Goal: Task Accomplishment & Management: Manage account settings

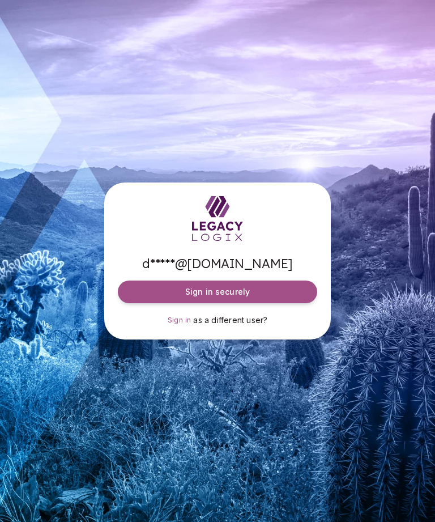
click at [156, 303] on button "Sign in securely" at bounding box center [217, 291] width 199 height 23
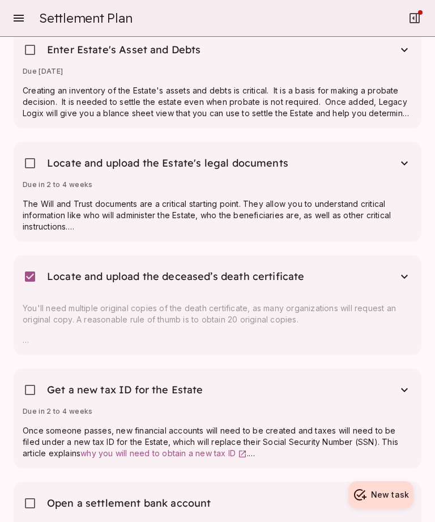
scroll to position [971, 0]
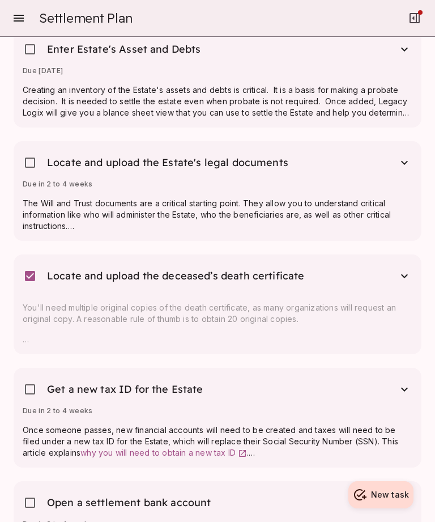
click at [261, 166] on span "Locate and upload the Estate's legal documents" at bounding box center [167, 163] width 241 height 14
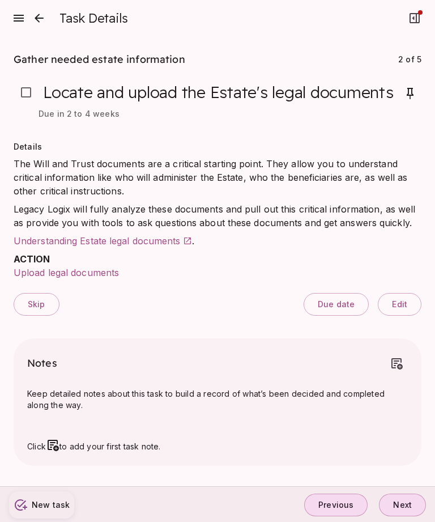
scroll to position [36, 0]
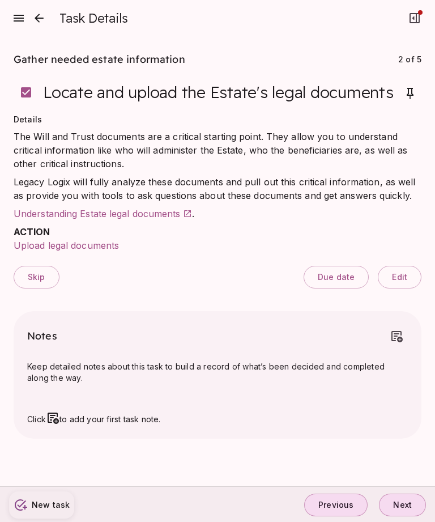
click at [41, 240] on span "Upload legal documents" at bounding box center [66, 245] width 105 height 11
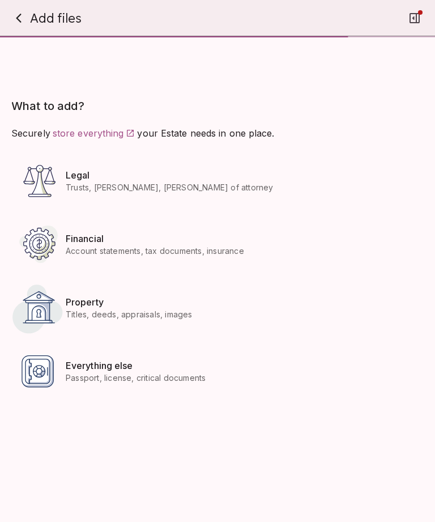
scroll to position [429, 0]
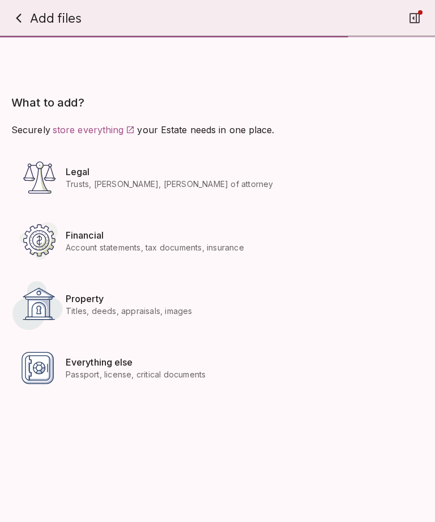
click at [53, 249] on div at bounding box center [38, 240] width 54 height 54
click at [32, 251] on icon at bounding box center [38, 240] width 54 height 54
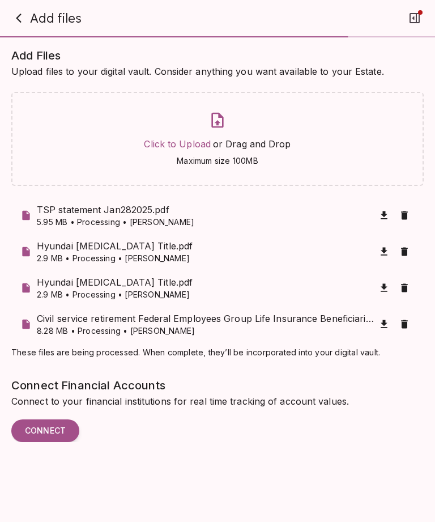
scroll to position [0, 0]
click at [190, 176] on div "Click to Upload or Drag and Drop Maximum size 100MB" at bounding box center [217, 139] width 412 height 94
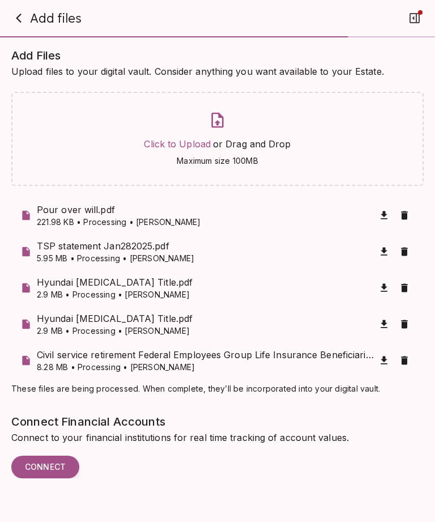
click at [189, 179] on div "Click to Upload or Drag and Drop Maximum size 100MB" at bounding box center [217, 139] width 412 height 94
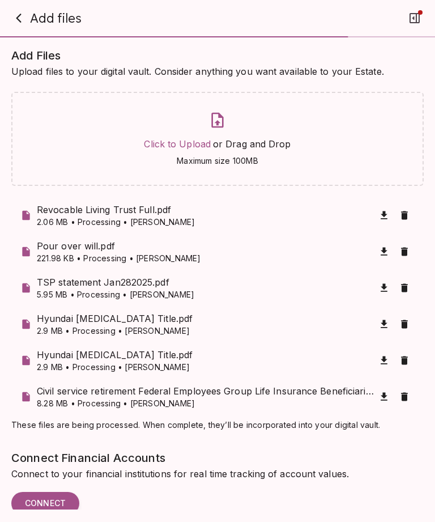
click at [407, 394] on icon "button" at bounding box center [404, 396] width 11 height 11
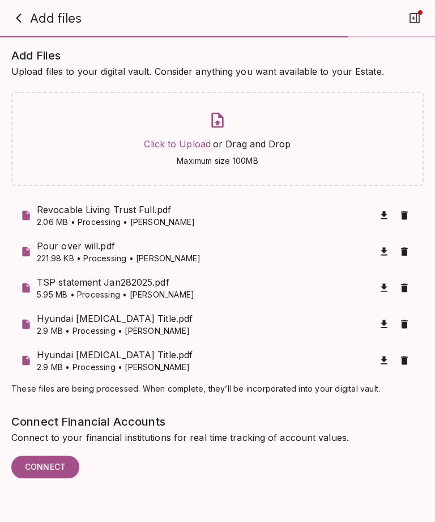
click at [411, 391] on span "These files are being processed. When complete, they’ll be incorporated into yo…" at bounding box center [217, 388] width 412 height 11
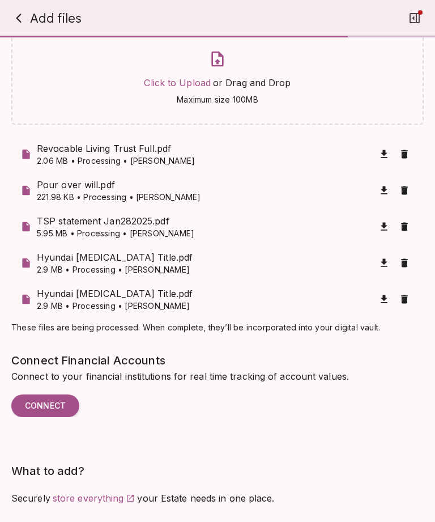
scroll to position [63, 0]
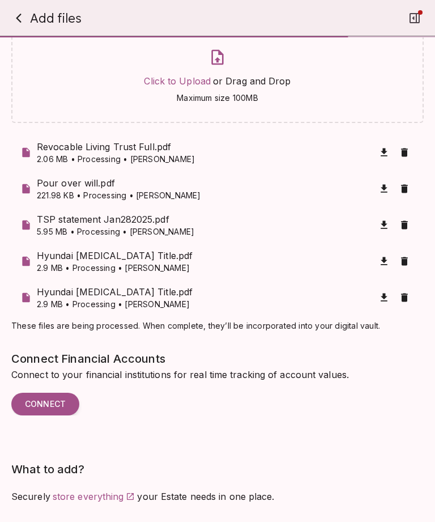
click at [408, 335] on div "Add Files Upload files to your digital vault. Consider anything you want availa…" at bounding box center [217, 215] width 412 height 463
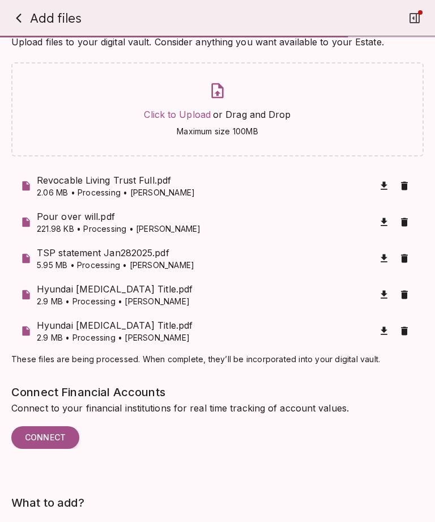
scroll to position [28, 0]
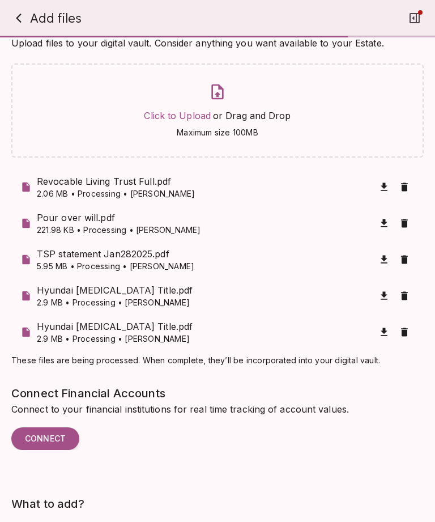
click at [408, 364] on span "These files are being processed. When complete, they’ll be incorporated into yo…" at bounding box center [217, 360] width 412 height 11
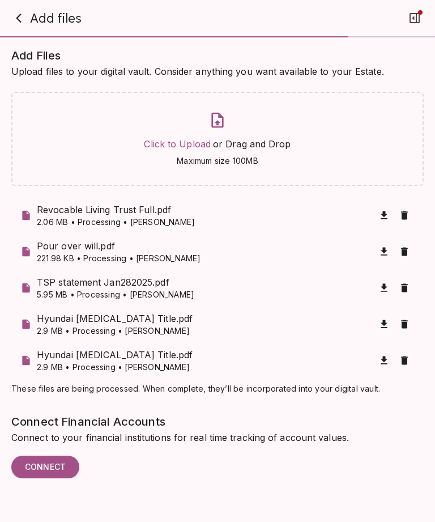
scroll to position [0, 0]
click at [15, 53] on span "Add Files" at bounding box center [217, 55] width 412 height 18
click at [21, 53] on span "Add Files" at bounding box center [217, 55] width 412 height 18
click at [31, 54] on span "Add Files" at bounding box center [217, 55] width 412 height 18
click at [19, 50] on span "Add Files" at bounding box center [217, 55] width 412 height 18
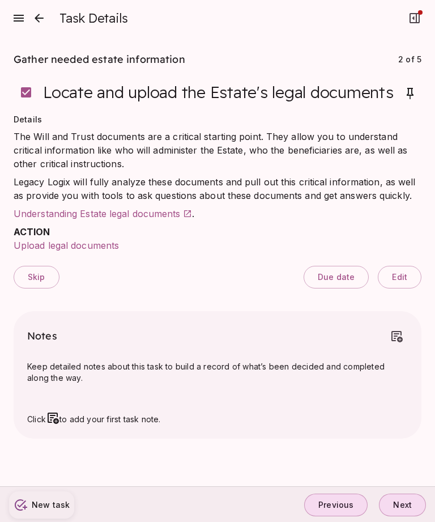
click at [84, 242] on span "Upload legal documents" at bounding box center [66, 245] width 105 height 11
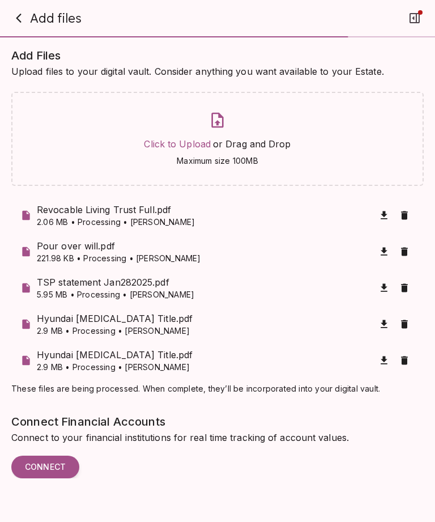
click at [407, 394] on div "Add Files Upload files to your digital vault. Consider anything you want availa…" at bounding box center [217, 277] width 412 height 463
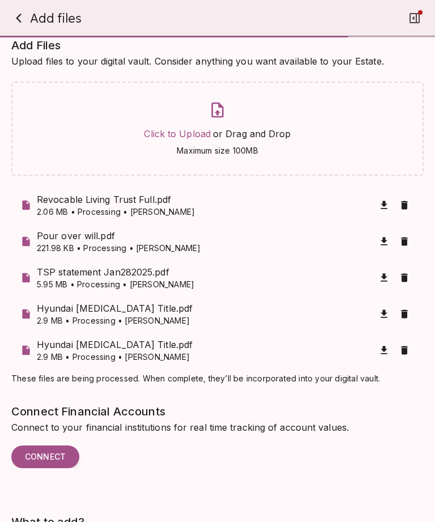
scroll to position [7, 0]
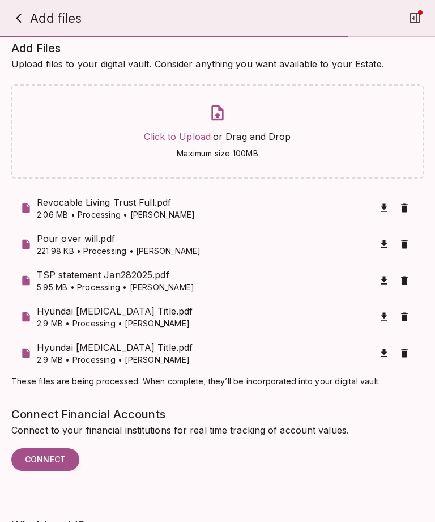
click at [25, 57] on span "Add Files" at bounding box center [217, 48] width 412 height 18
click at [15, 57] on span "Upload files to your digital vault. Consider anything you want available to you…" at bounding box center [217, 64] width 412 height 14
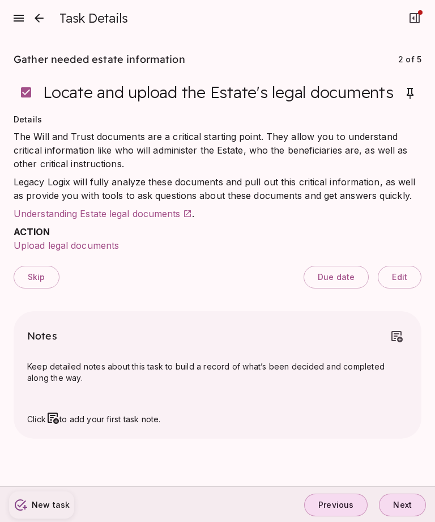
click at [40, 20] on icon "close" at bounding box center [39, 18] width 14 height 14
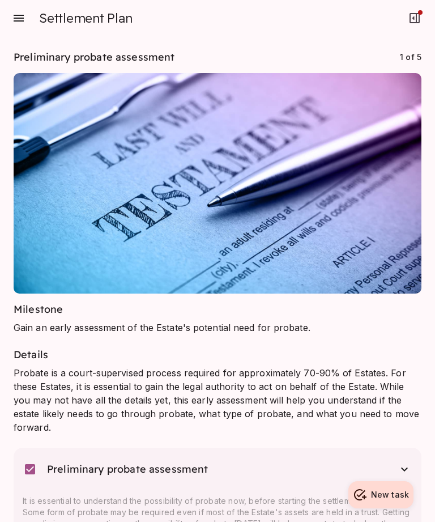
click at [22, 20] on icon "button" at bounding box center [19, 18] width 14 height 14
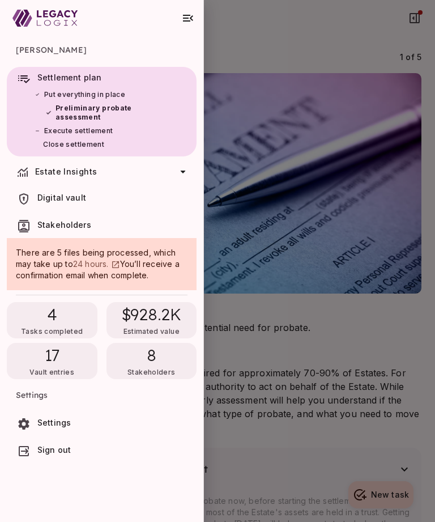
click at [63, 358] on div "17 Vault entries" at bounding box center [52, 361] width 91 height 36
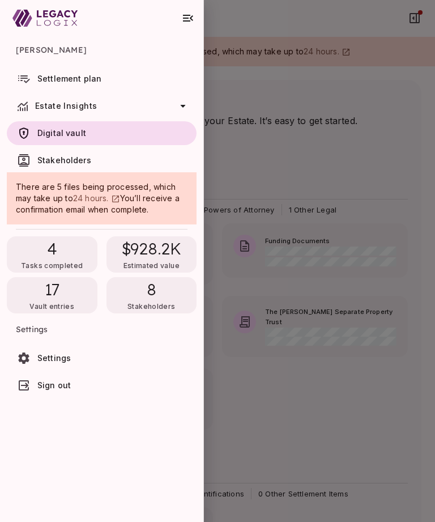
click at [329, 148] on div at bounding box center [217, 261] width 435 height 522
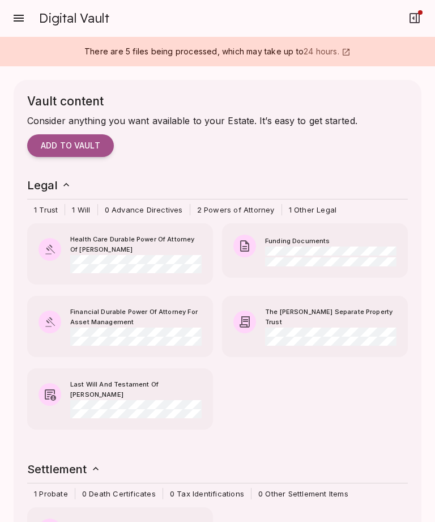
scroll to position [0, 0]
click at [23, 22] on icon "button" at bounding box center [19, 18] width 10 height 7
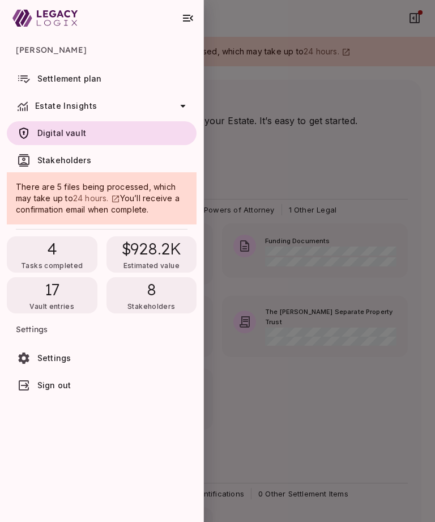
click at [153, 290] on span "8" at bounding box center [152, 289] width 10 height 20
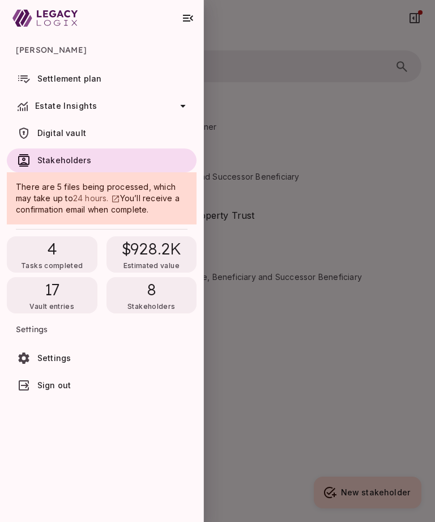
click at [291, 148] on div at bounding box center [217, 261] width 435 height 522
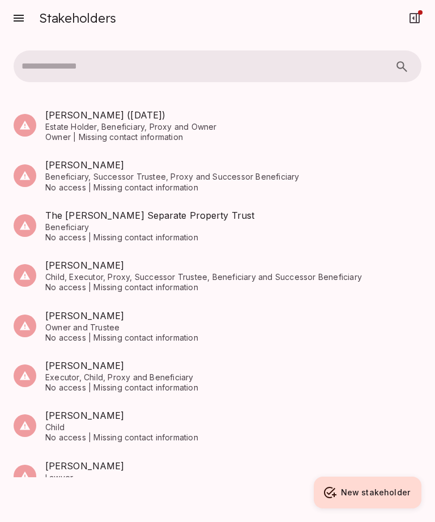
click at [63, 426] on span "Child" at bounding box center [233, 427] width 376 height 10
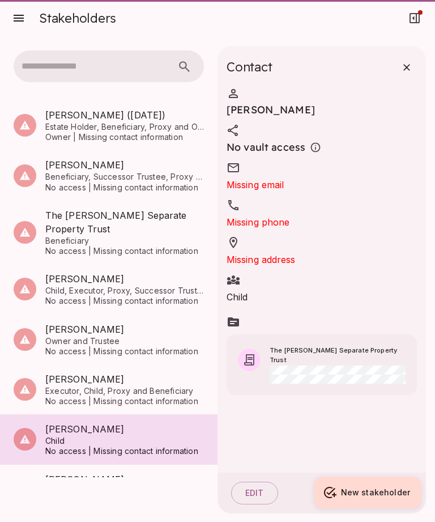
scroll to position [1, 0]
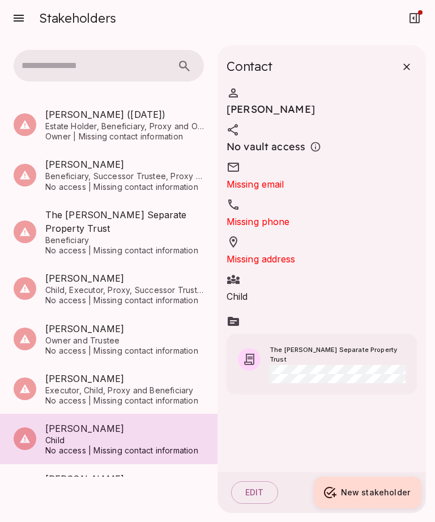
click at [241, 123] on div "No vault access" at bounding box center [322, 138] width 190 height 31
click at [250, 272] on div "Child" at bounding box center [322, 287] width 190 height 31
click at [254, 495] on button "Edit" at bounding box center [254, 492] width 47 height 23
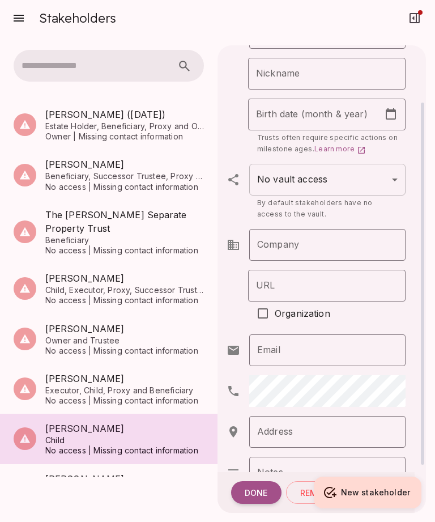
scroll to position [79, 0]
click at [402, 139] on body "**********" at bounding box center [217, 261] width 435 height 522
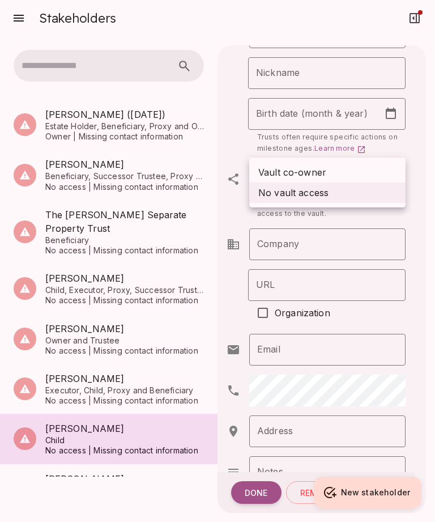
click at [240, 103] on div at bounding box center [217, 261] width 435 height 522
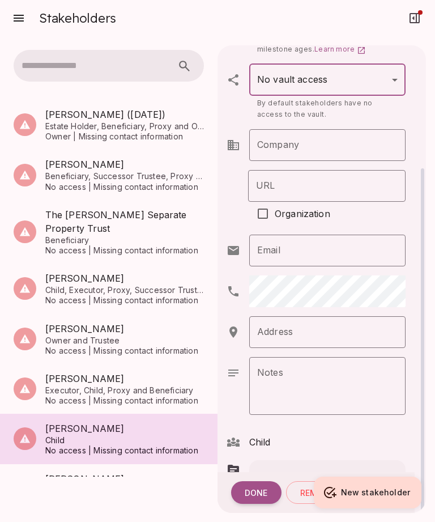
scroll to position [175, 0]
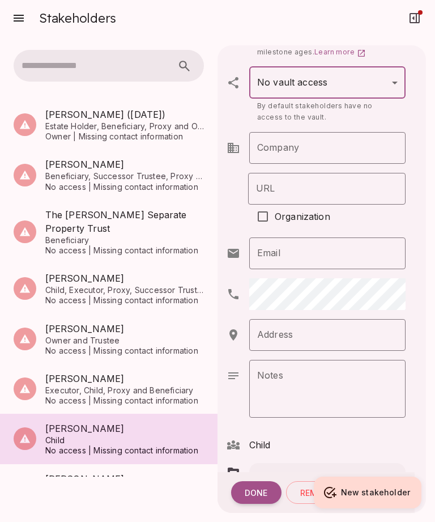
click at [260, 438] on span "Child" at bounding box center [260, 445] width 22 height 14
click at [253, 438] on span "Child" at bounding box center [260, 445] width 22 height 14
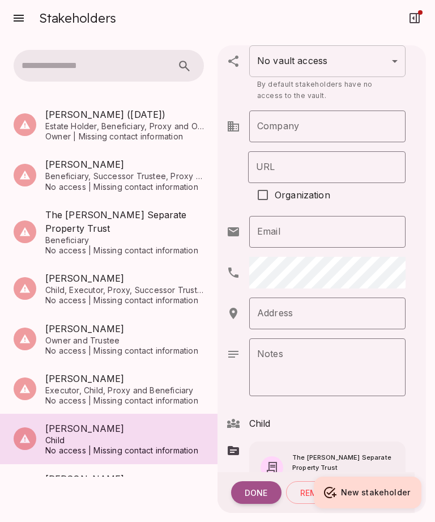
click at [254, 416] on span "Child" at bounding box center [260, 423] width 22 height 14
click at [253, 416] on span "Child" at bounding box center [260, 423] width 22 height 14
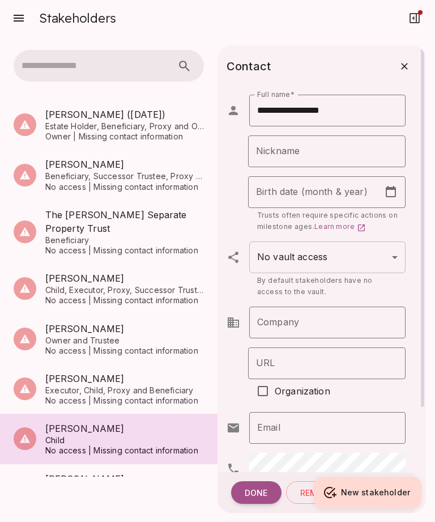
scroll to position [0, 0]
click at [389, 186] on icon at bounding box center [391, 193] width 14 height 14
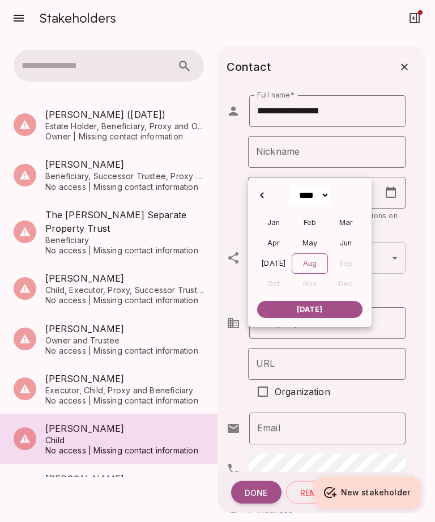
click at [321, 195] on select "**** **** **** **** **** **** **** **** **** **** **** **** **** **** **** ****…" at bounding box center [309, 195] width 41 height 20
click at [325, 190] on select "**** **** **** **** **** **** **** **** **** **** **** **** **** **** **** ****…" at bounding box center [309, 195] width 41 height 20
select select "****"
click at [350, 280] on div "Dec" at bounding box center [346, 284] width 36 height 20
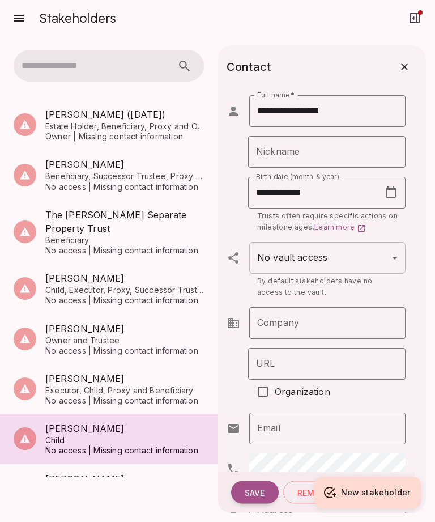
type input "**********"
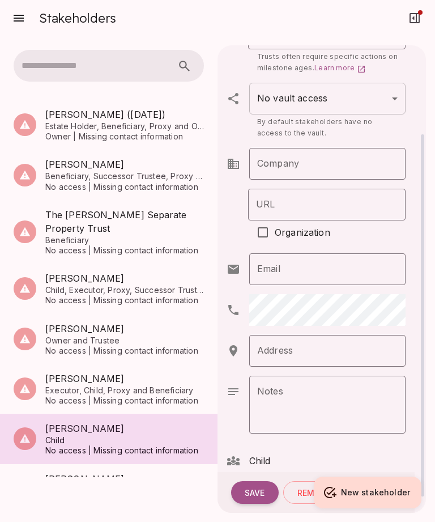
scroll to position [197, 0]
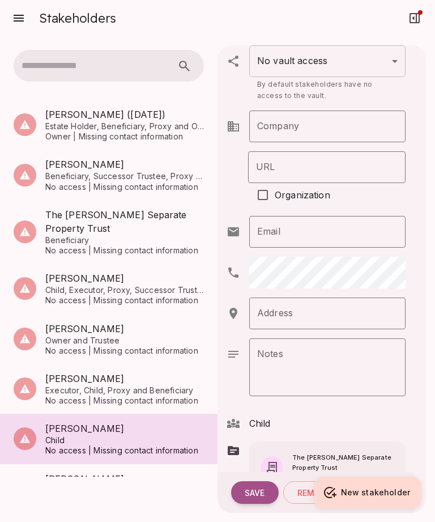
click at [261, 416] on span "Child" at bounding box center [260, 423] width 22 height 14
click at [260, 416] on span "Child" at bounding box center [260, 423] width 22 height 14
click at [250, 483] on button "Save" at bounding box center [255, 492] width 48 height 23
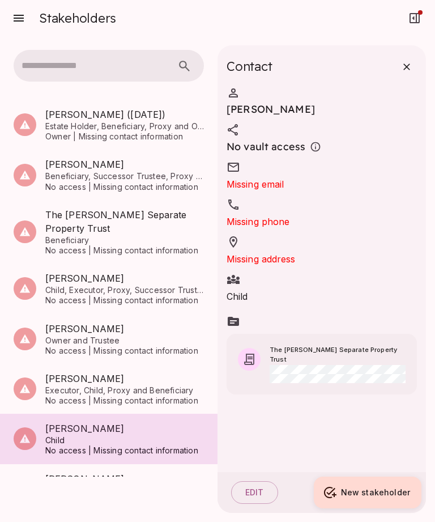
click at [254, 488] on button "Edit" at bounding box center [254, 492] width 47 height 23
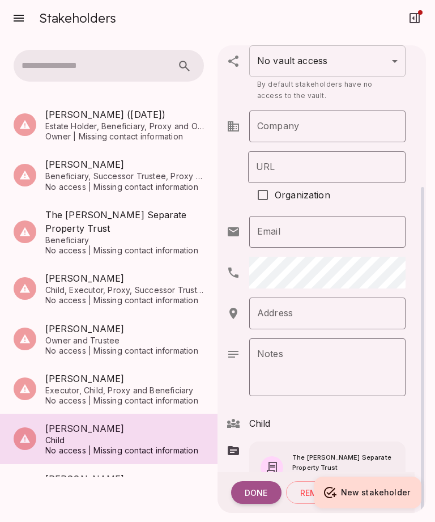
click at [268, 416] on span "Child" at bounding box center [260, 423] width 22 height 14
click at [267, 416] on span "Child" at bounding box center [260, 423] width 22 height 14
click at [240, 434] on div "The [PERSON_NAME] Separate Property Trust" at bounding box center [321, 468] width 170 height 68
click at [308, 487] on button "Remove" at bounding box center [317, 492] width 62 height 23
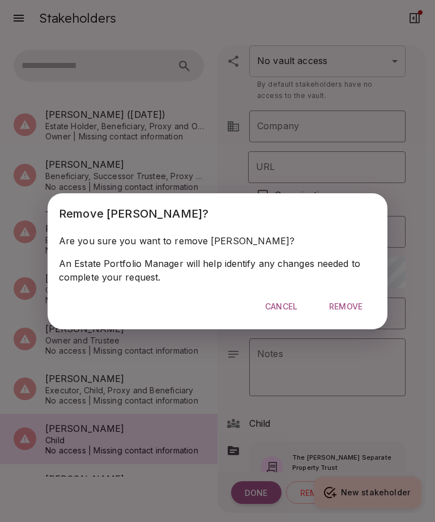
click at [283, 303] on span "Cancel" at bounding box center [281, 306] width 32 height 10
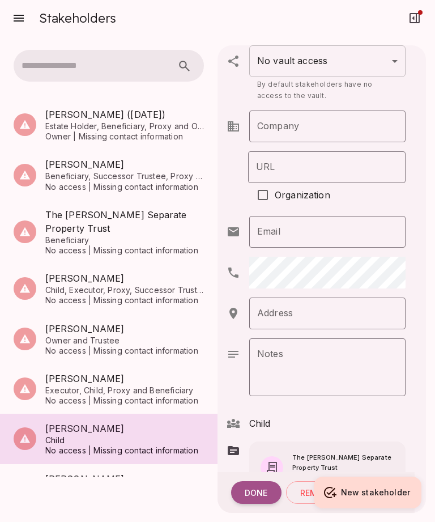
scroll to position [0, 0]
click at [160, 294] on span "Child, Executor, Proxy, Successor Trustee, Beneficiary and Successor Beneficiary" at bounding box center [124, 290] width 159 height 10
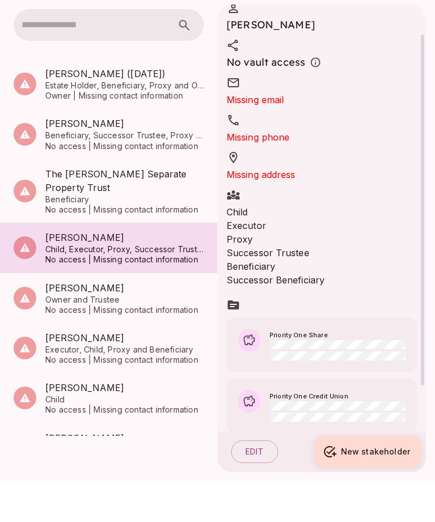
scroll to position [36, 0]
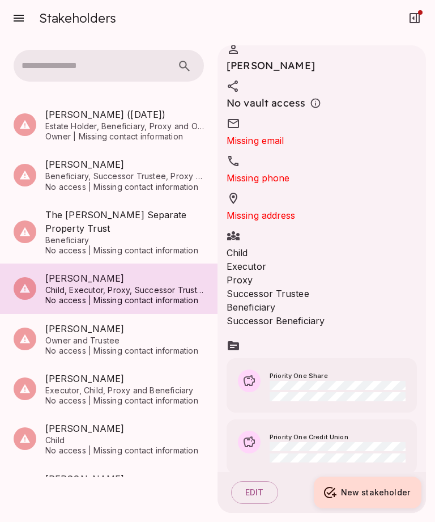
click at [248, 490] on button "Edit" at bounding box center [254, 492] width 47 height 23
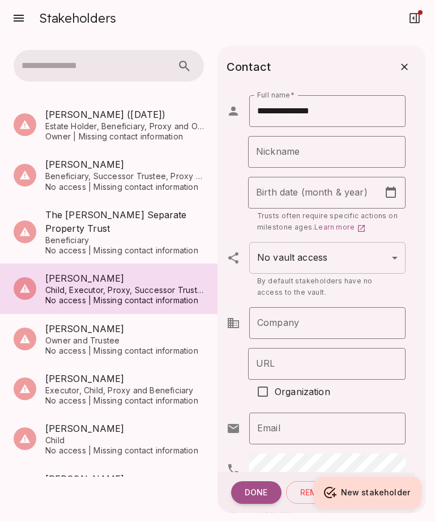
click at [377, 177] on input "Birth date (month & year)" at bounding box center [313, 193] width 131 height 32
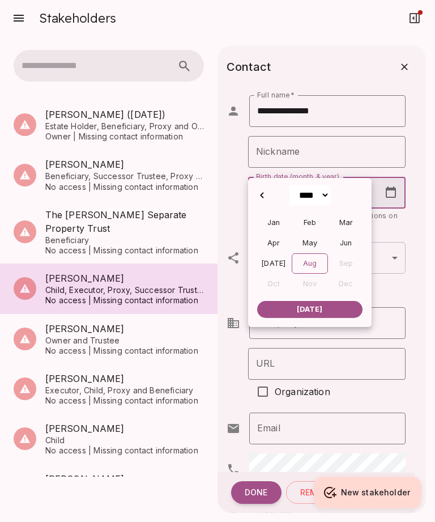
click at [322, 199] on select "**** **** **** **** **** **** **** **** **** **** **** **** **** **** **** ****…" at bounding box center [309, 195] width 41 height 20
select select "****"
click at [352, 254] on div "Sep" at bounding box center [346, 263] width 36 height 20
type input "**********"
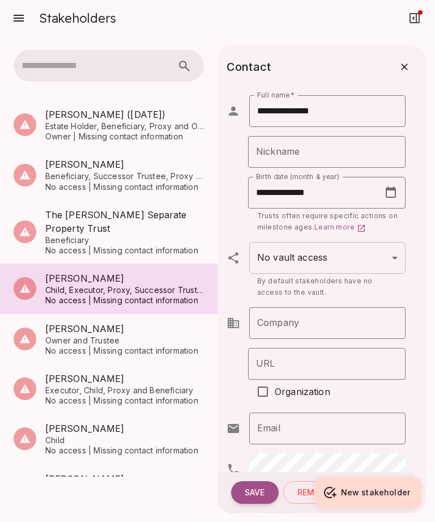
click at [360, 225] on body "**********" at bounding box center [217, 261] width 435 height 522
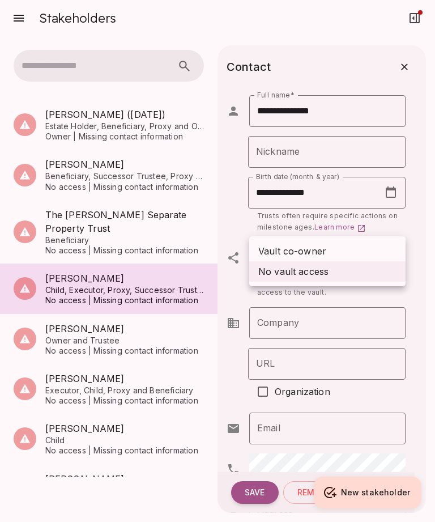
click at [229, 199] on div at bounding box center [217, 261] width 435 height 522
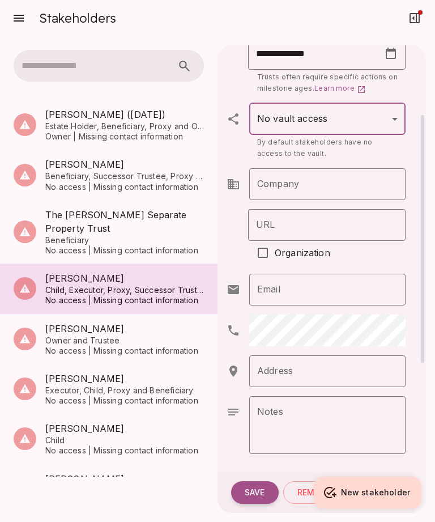
scroll to position [129, 0]
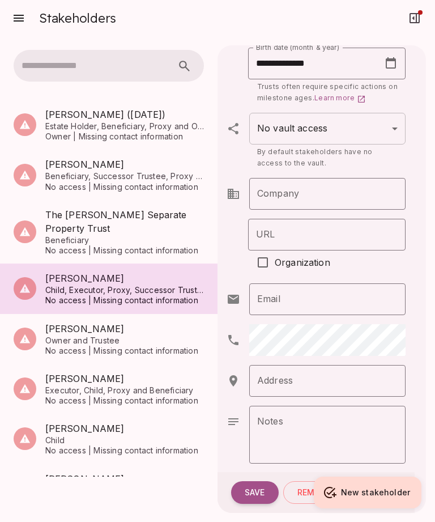
click at [319, 283] on input "Email" at bounding box center [327, 299] width 156 height 32
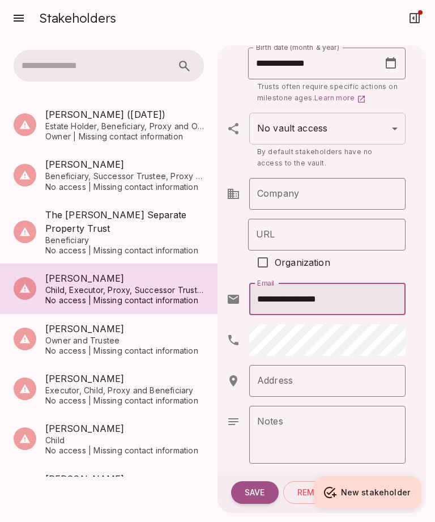
type input "**********"
click at [311, 370] on input "Address" at bounding box center [318, 381] width 129 height 22
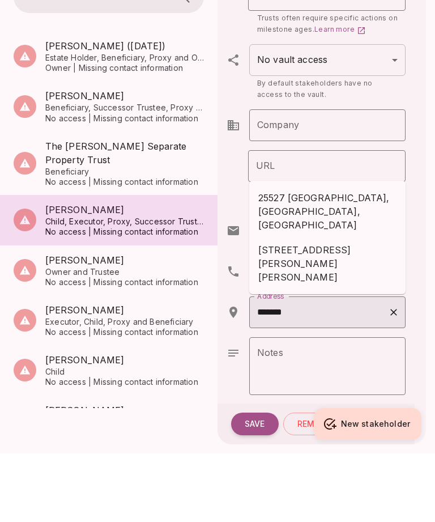
click at [347, 259] on span "25527 [GEOGRAPHIC_DATA], [GEOGRAPHIC_DATA], [GEOGRAPHIC_DATA]" at bounding box center [327, 279] width 138 height 41
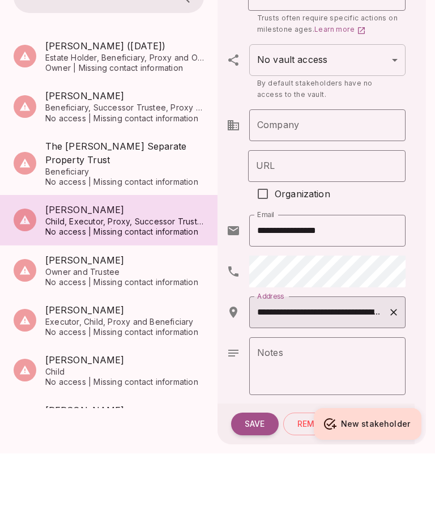
type input "**********"
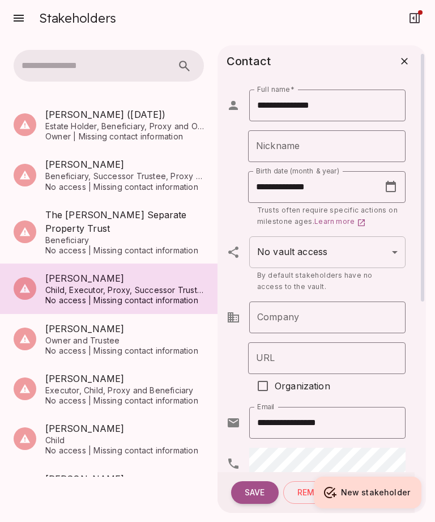
scroll to position [3, 0]
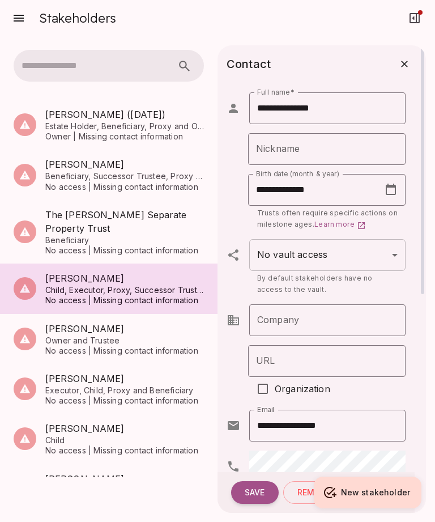
click at [385, 219] on body "**********" at bounding box center [217, 261] width 435 height 522
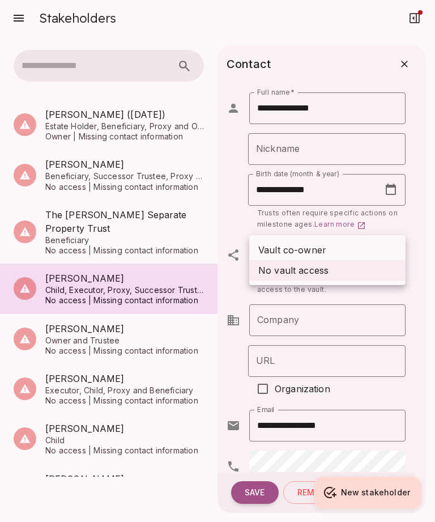
click at [322, 250] on span "Vault co-owner" at bounding box center [292, 250] width 68 height 14
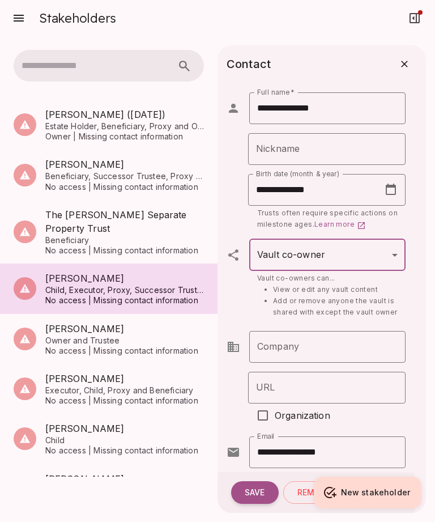
click at [259, 486] on button "Save" at bounding box center [255, 492] width 48 height 23
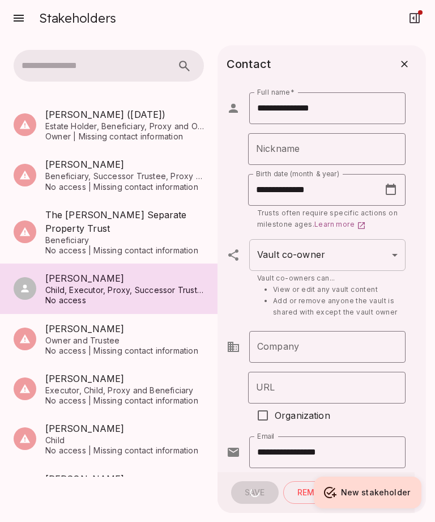
type input "*********"
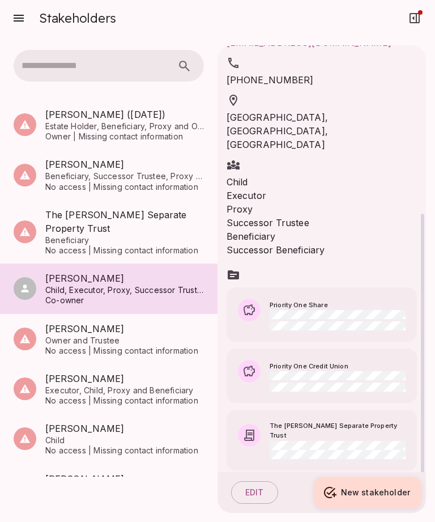
scroll to position [202, 0]
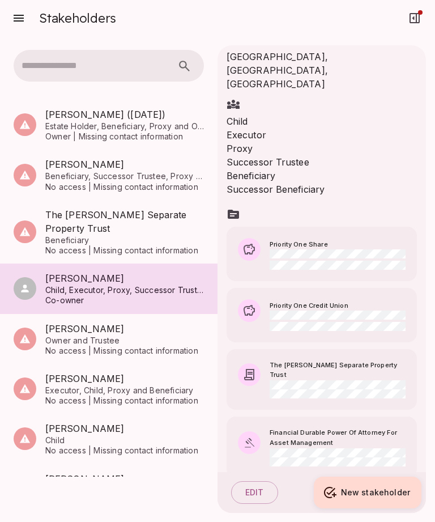
click at [44, 368] on div "[PERSON_NAME] Executor, Child, Proxy and Beneficiary No access | Missing contac…" at bounding box center [109, 388] width 190 height 41
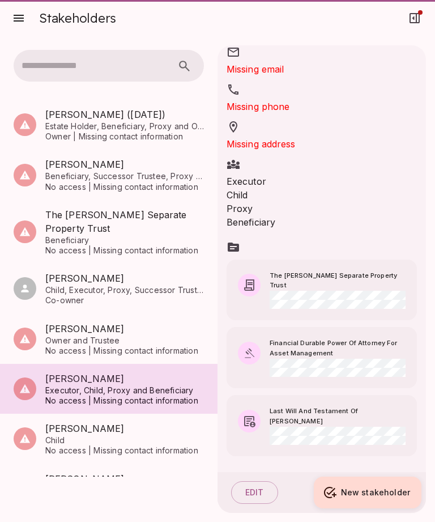
scroll to position [70, 0]
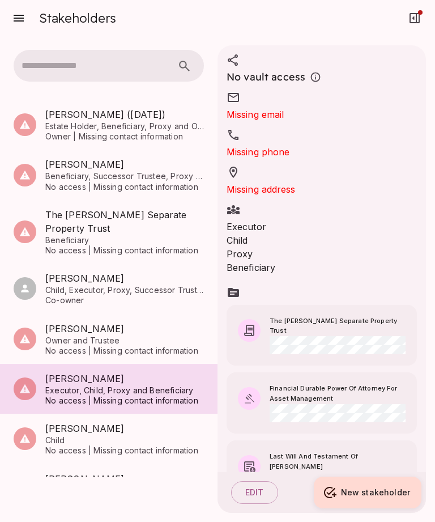
click at [259, 485] on button "Edit" at bounding box center [254, 492] width 47 height 23
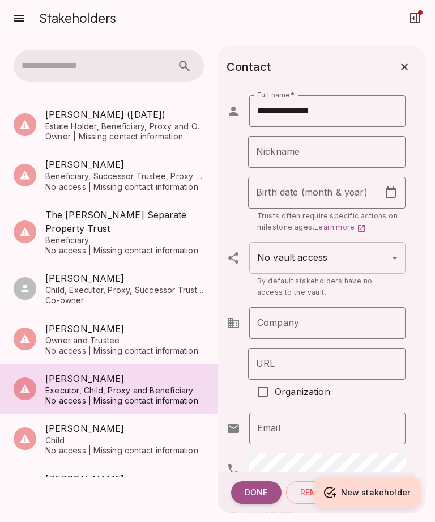
click at [396, 186] on icon at bounding box center [391, 193] width 14 height 14
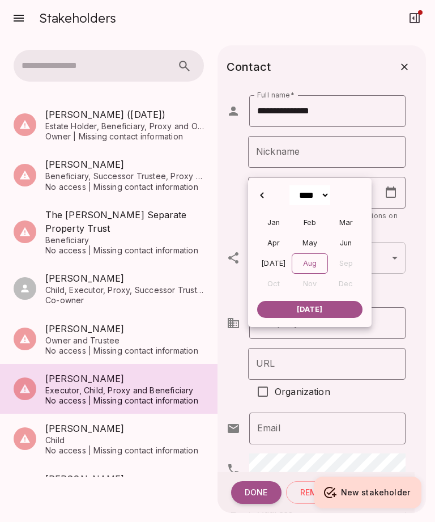
click at [321, 195] on select "**** **** **** **** **** **** **** **** **** **** **** **** **** **** **** ****…" at bounding box center [309, 195] width 41 height 20
select select "****"
